Goal: Navigation & Orientation: Find specific page/section

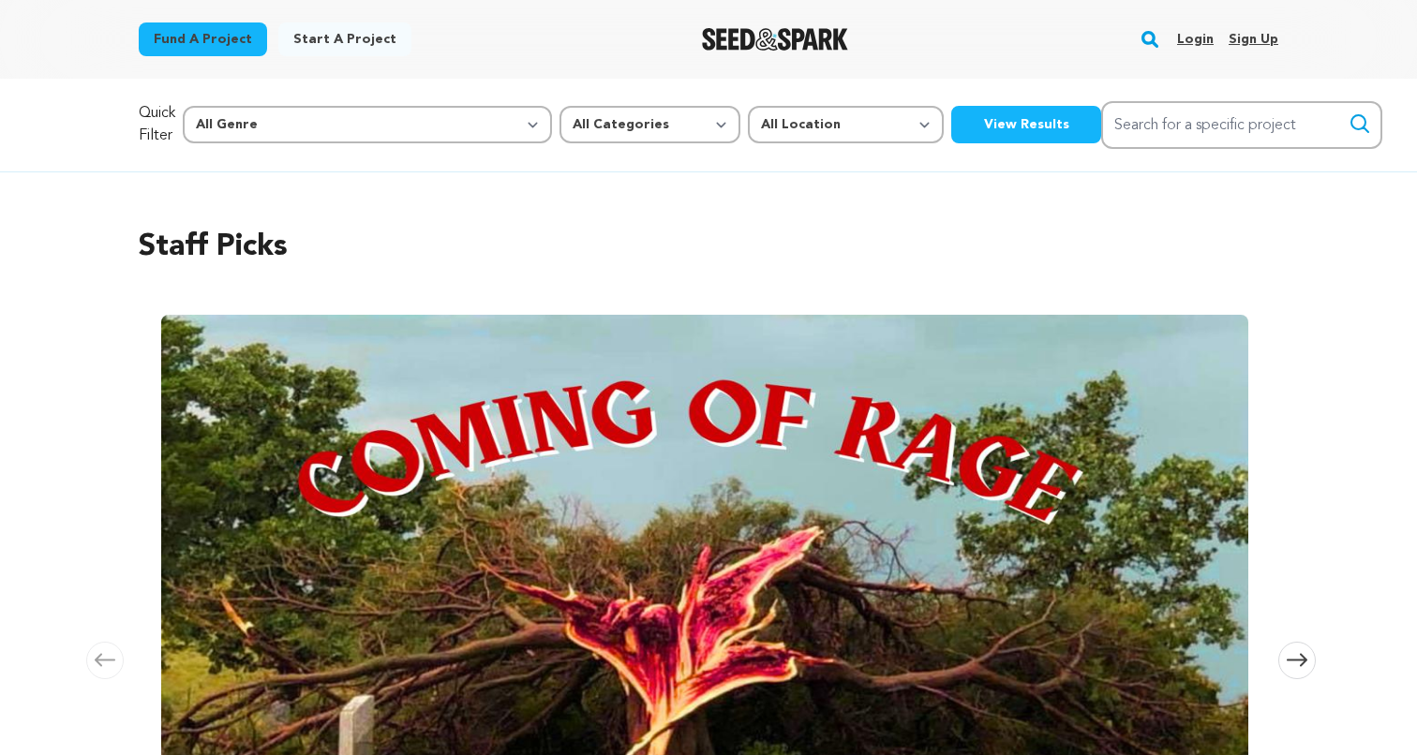
click at [314, 35] on link "Start a project" at bounding box center [344, 39] width 133 height 34
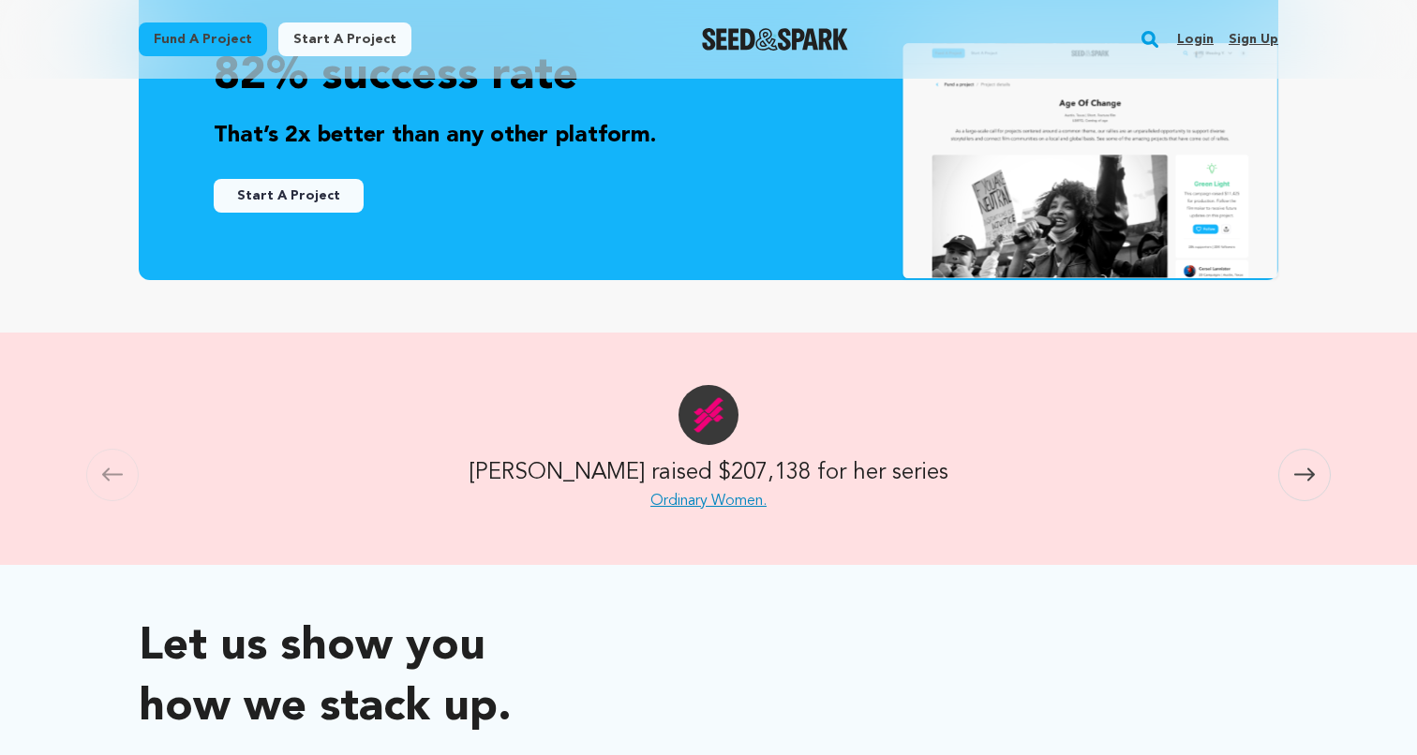
scroll to position [639, 0]
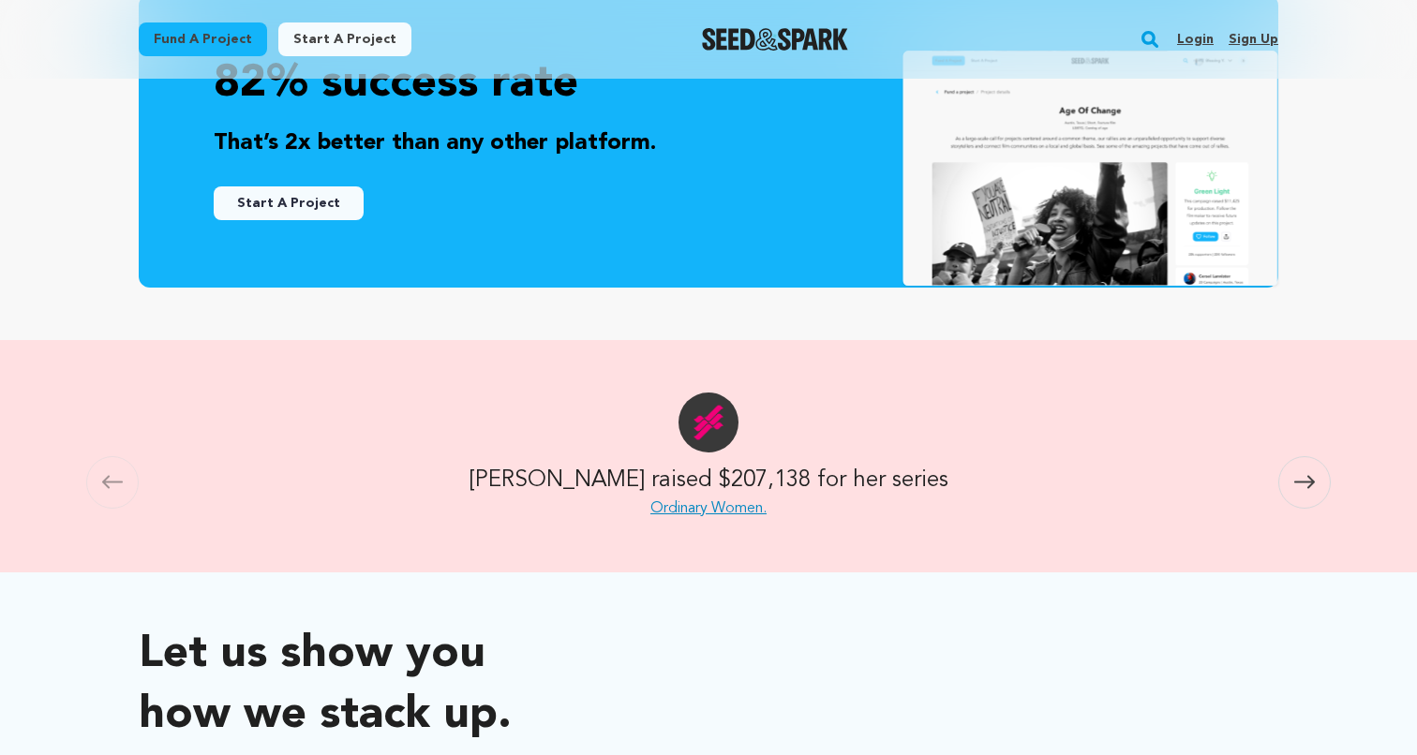
click at [711, 508] on link "Ordinary Women." at bounding box center [708, 508] width 116 height 15
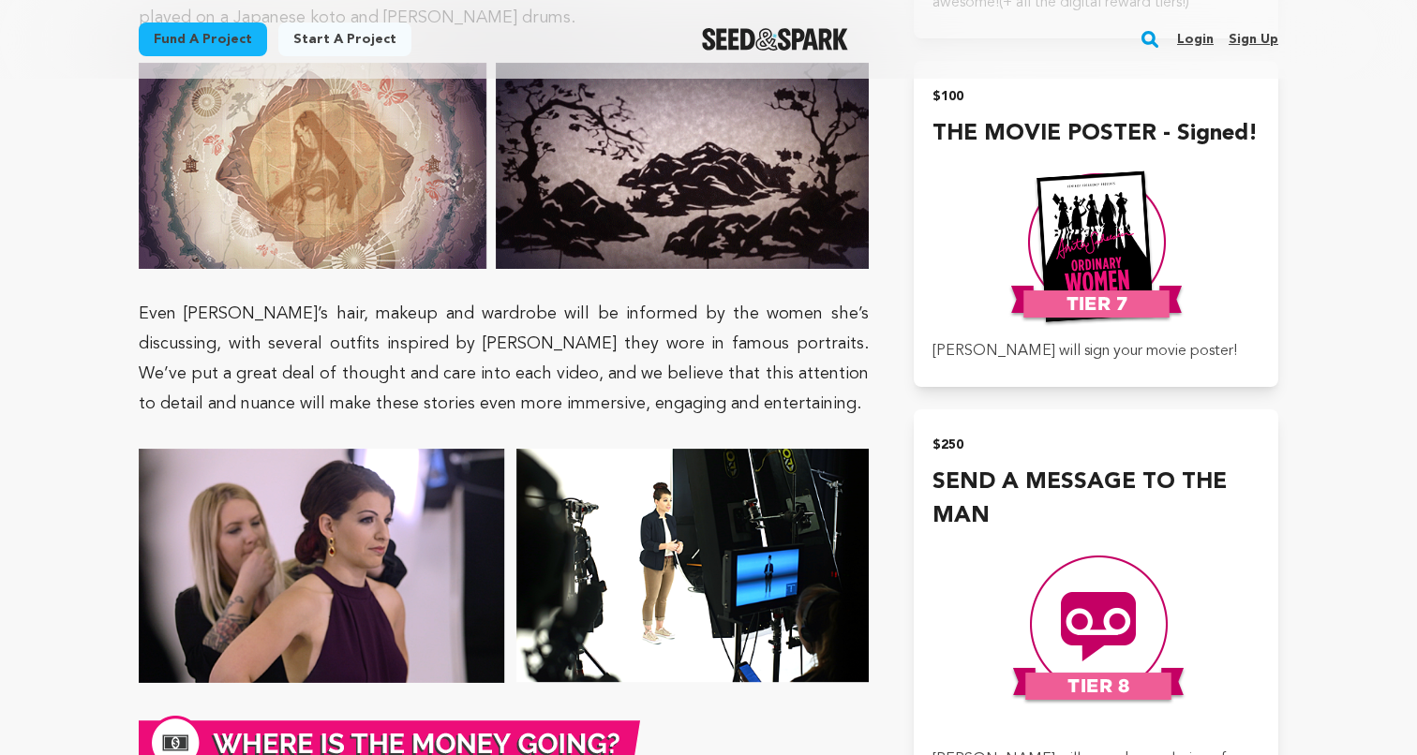
scroll to position [3761, 0]
